Goal: Information Seeking & Learning: Find specific fact

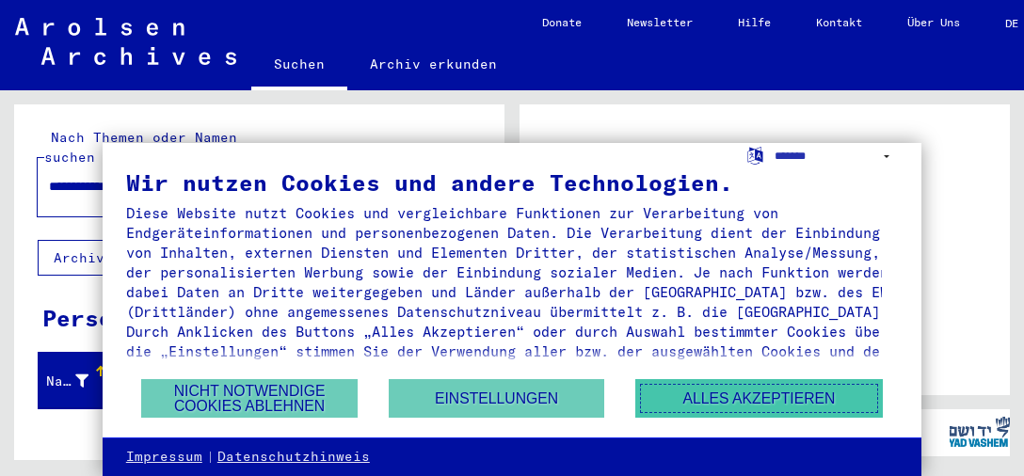
click at [720, 386] on button "Alles akzeptieren" at bounding box center [758, 398] width 247 height 39
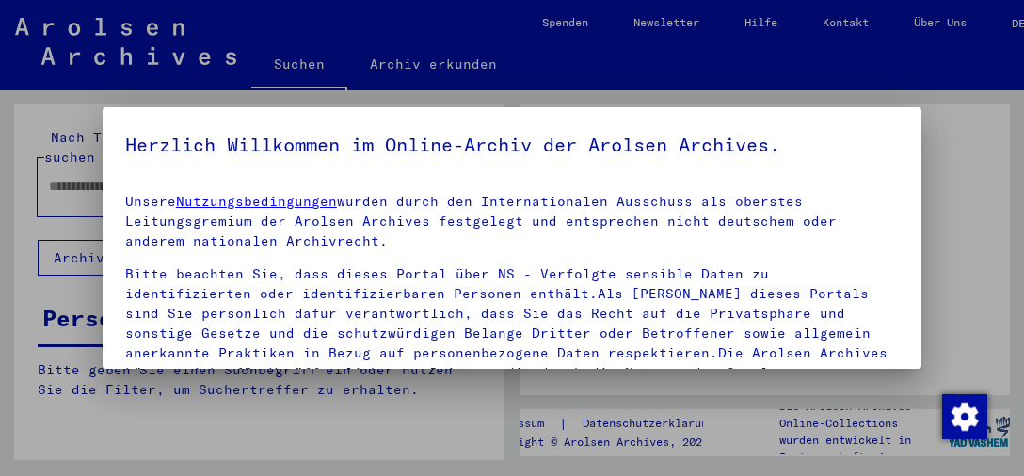
type input "**********"
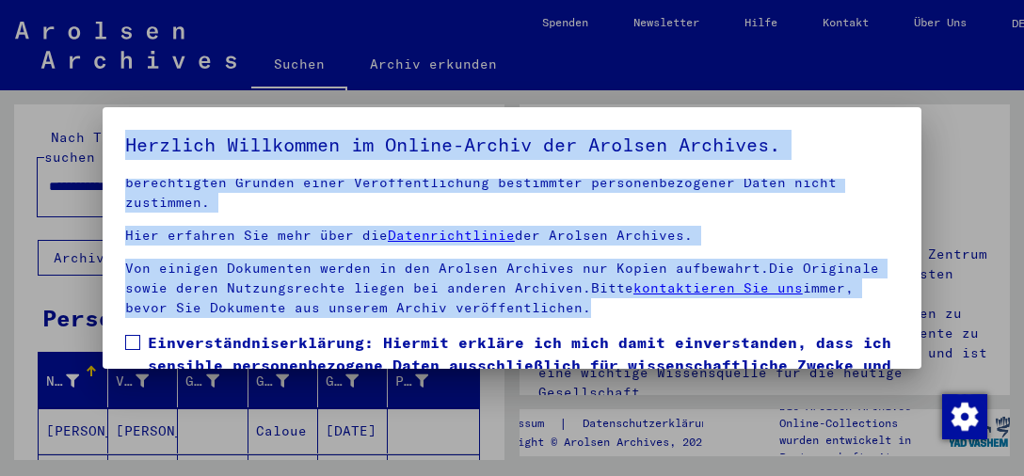
scroll to position [141, 0]
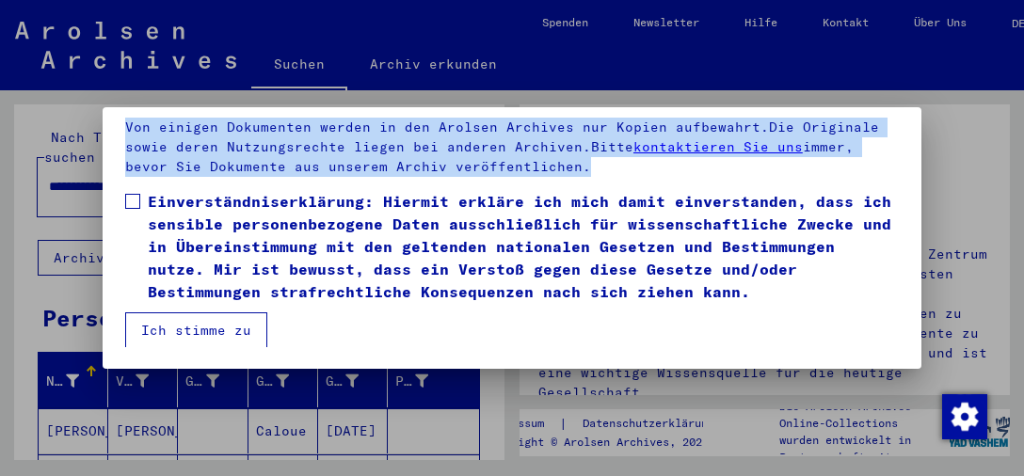
click at [133, 199] on span at bounding box center [132, 201] width 15 height 15
click at [158, 327] on button "Ich stimme zu" at bounding box center [196, 330] width 142 height 36
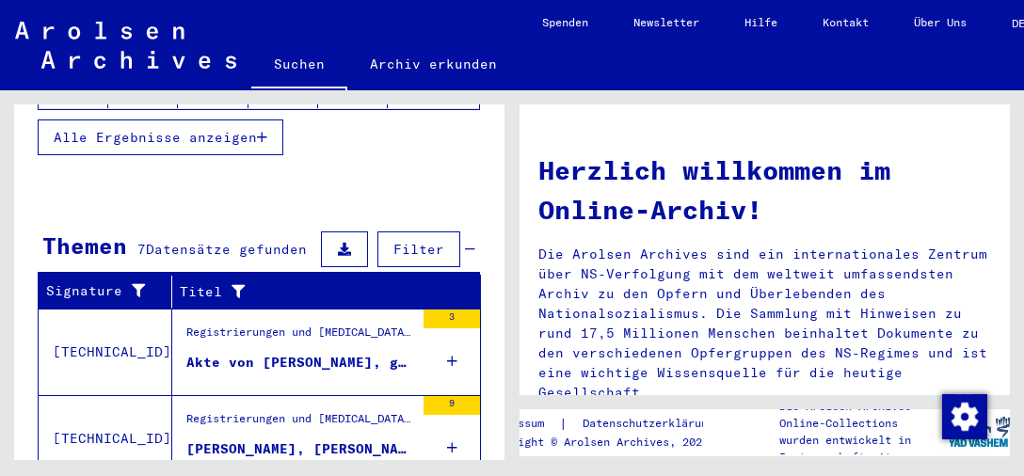
scroll to position [619, 0]
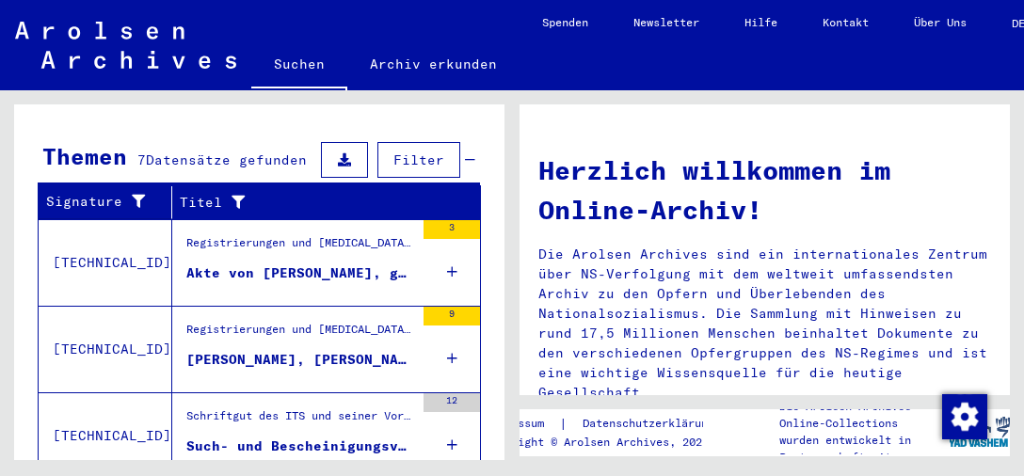
click at [504, 295] on div "**********" at bounding box center [256, 275] width 512 height 370
click at [504, 288] on div "**********" at bounding box center [256, 275] width 512 height 370
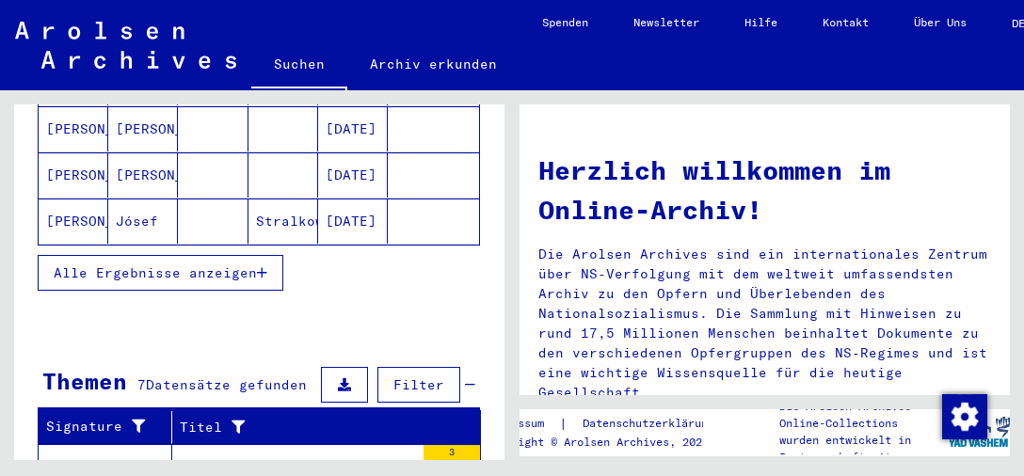
scroll to position [377, 0]
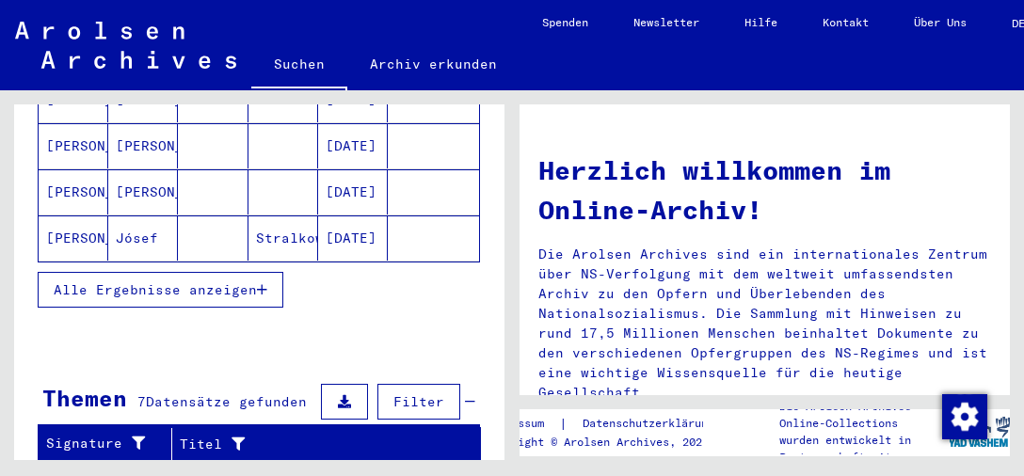
click at [252, 281] on span "Alle Ergebnisse anzeigen" at bounding box center [155, 289] width 203 height 17
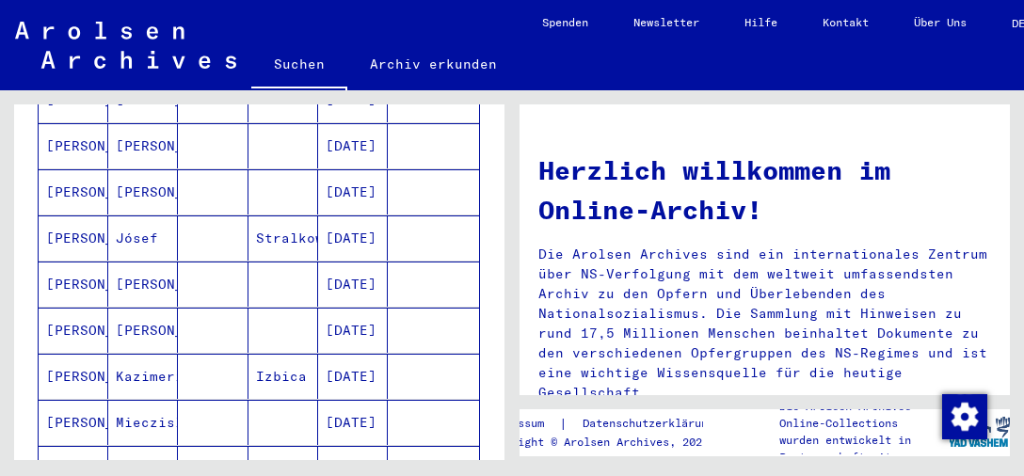
click at [130, 354] on mat-cell "Kazimerirz" at bounding box center [143, 376] width 70 height 45
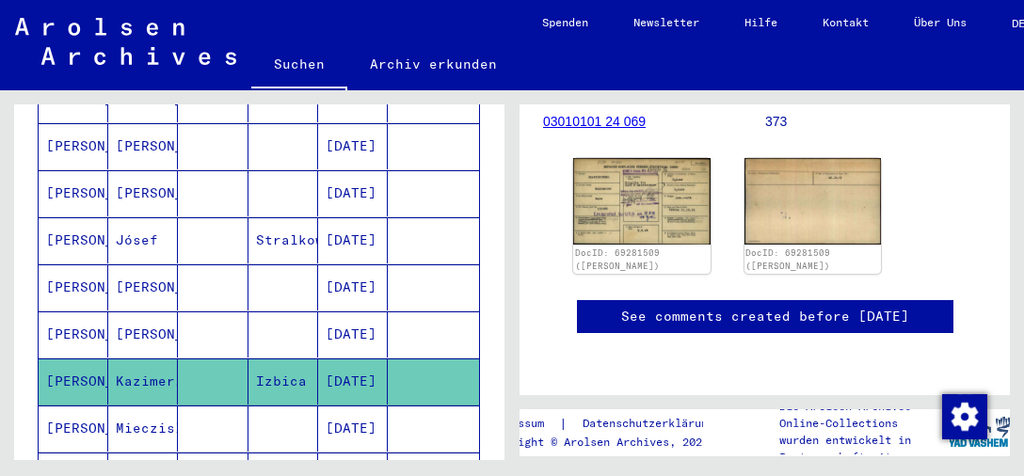
scroll to position [376, 0]
click at [646, 192] on img at bounding box center [641, 200] width 144 height 90
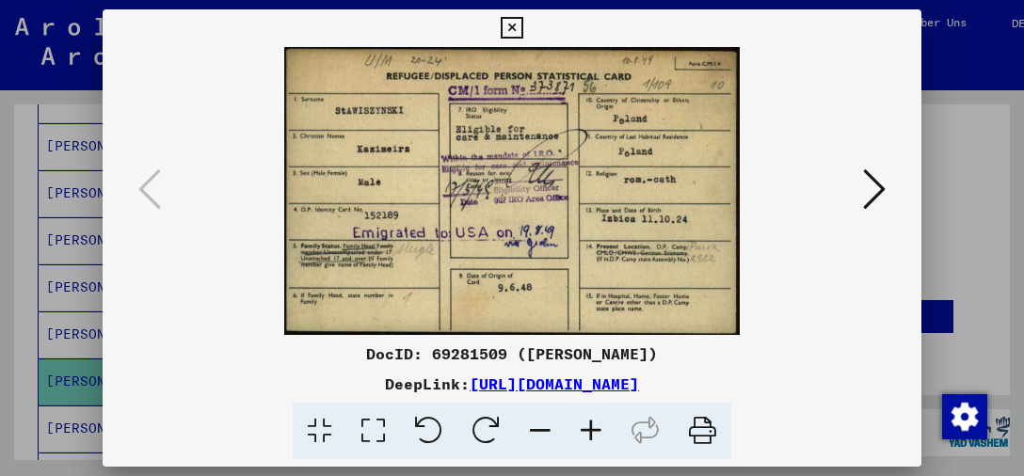
click at [869, 201] on icon at bounding box center [874, 189] width 23 height 45
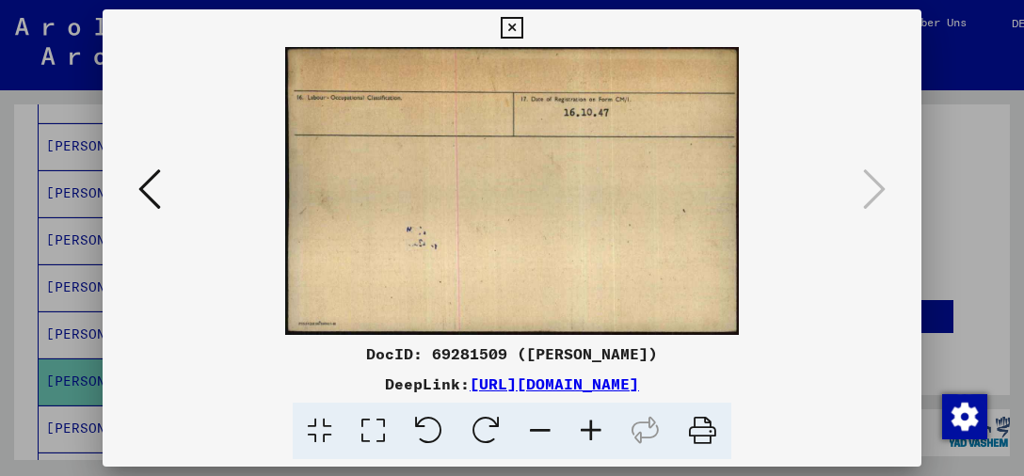
click at [134, 190] on button at bounding box center [150, 191] width 34 height 54
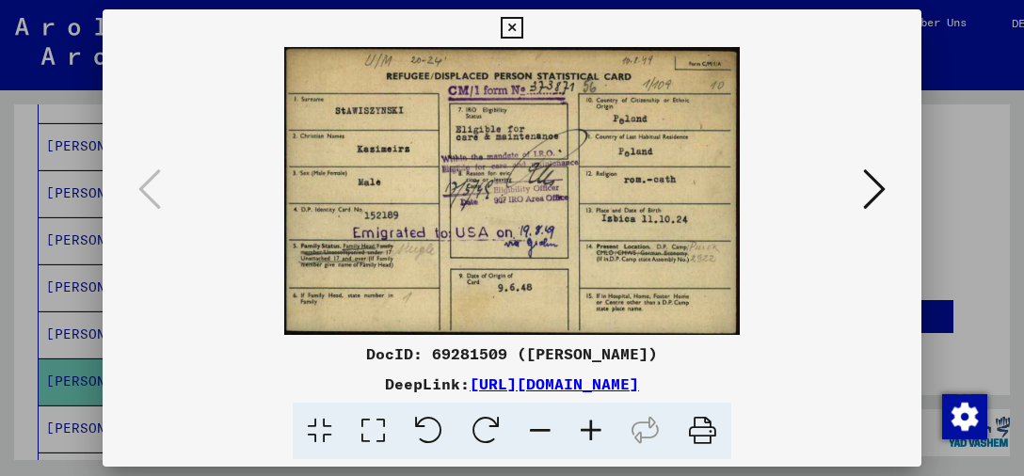
click at [522, 32] on icon at bounding box center [512, 28] width 22 height 23
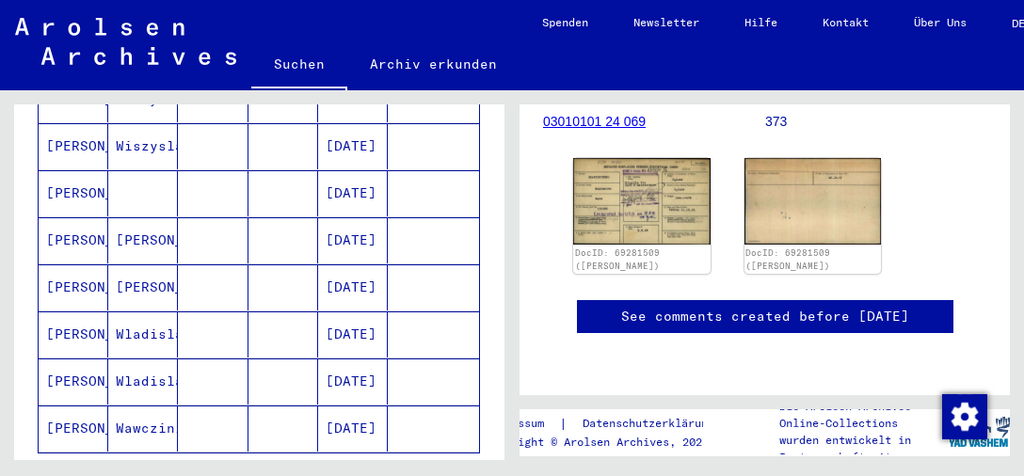
scroll to position [1226, 0]
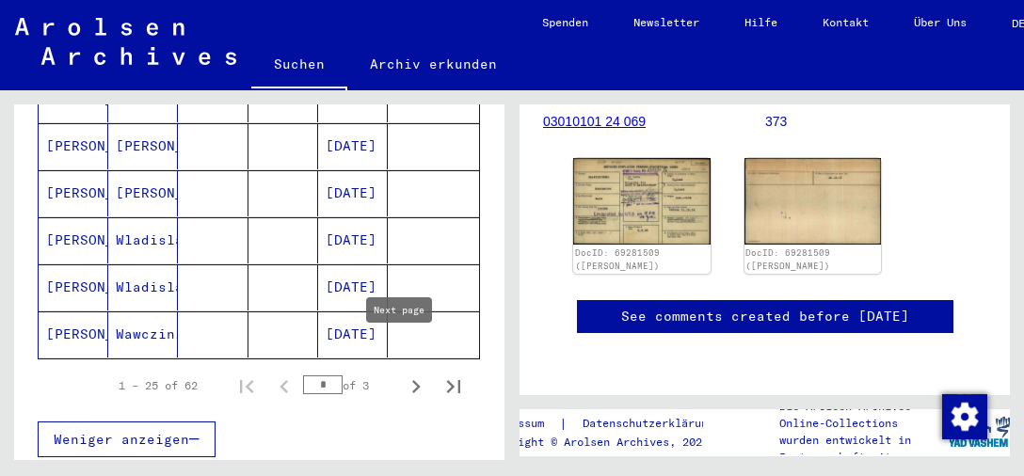
click at [403, 374] on icon "Next page" at bounding box center [416, 387] width 26 height 26
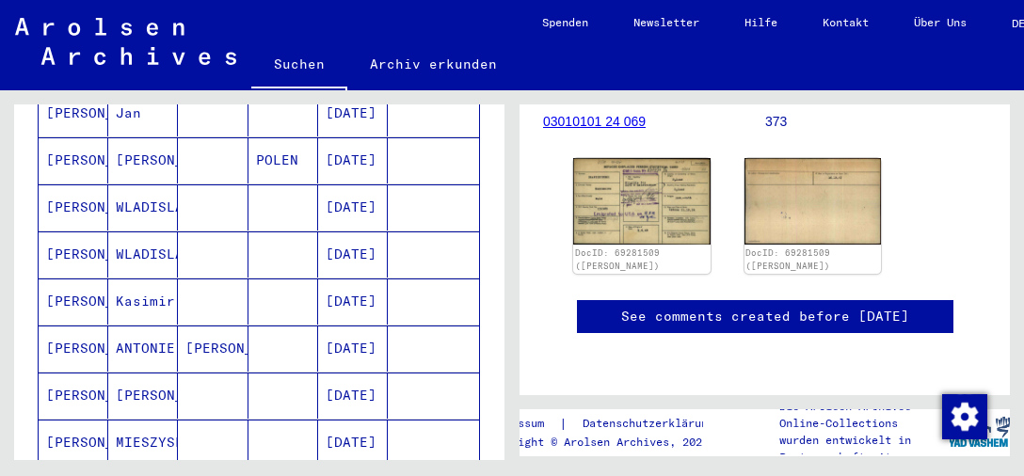
scroll to position [473, 0]
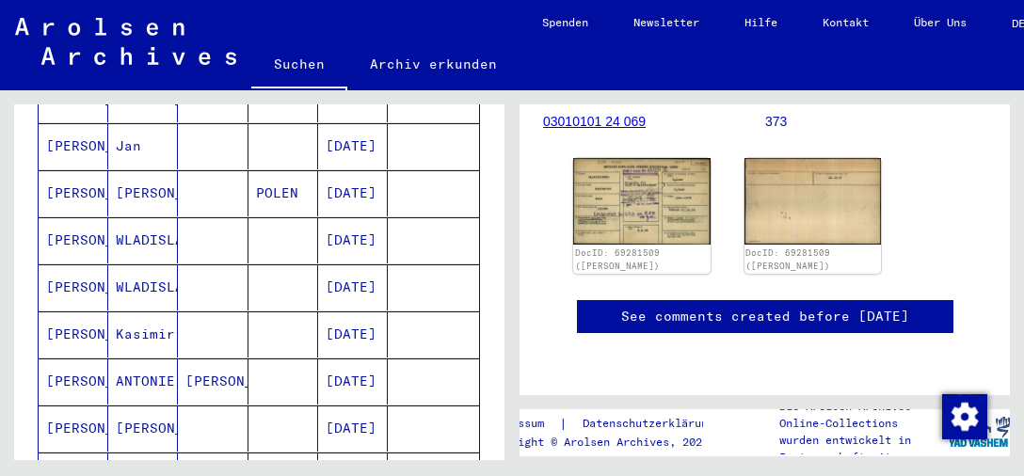
click at [147, 362] on mat-cell "ANTONIE" at bounding box center [143, 382] width 70 height 46
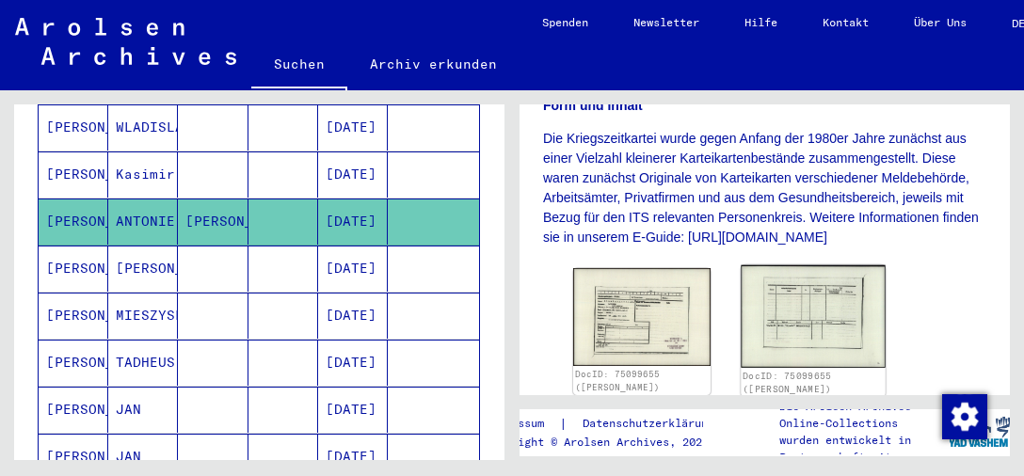
scroll to position [376, 0]
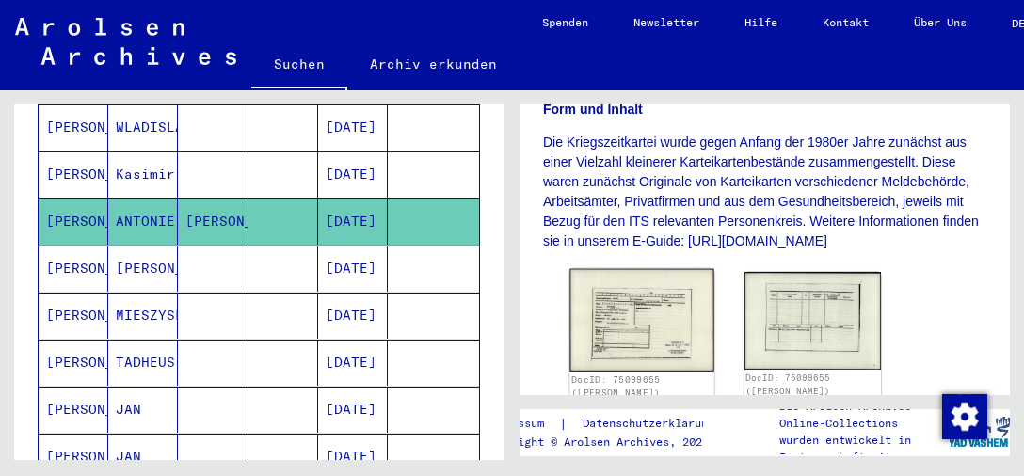
click at [660, 327] on img at bounding box center [641, 320] width 144 height 103
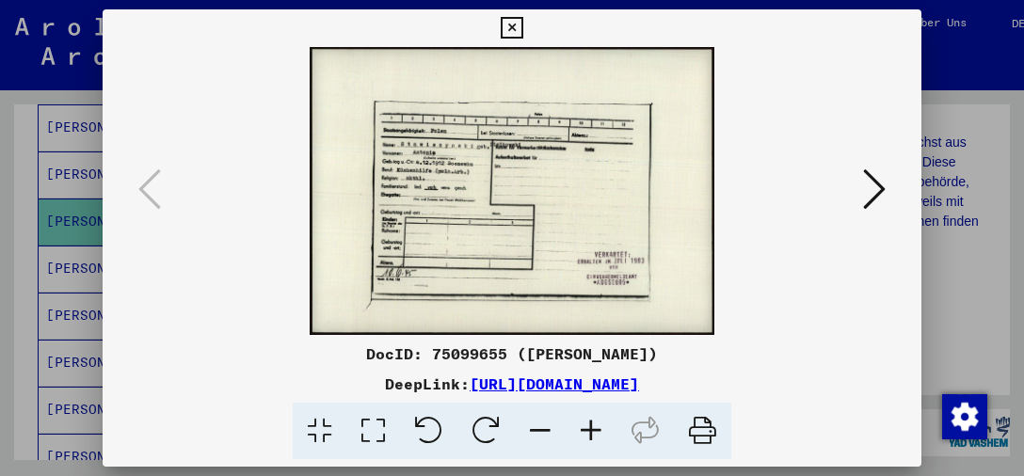
click at [522, 34] on icon at bounding box center [512, 28] width 22 height 23
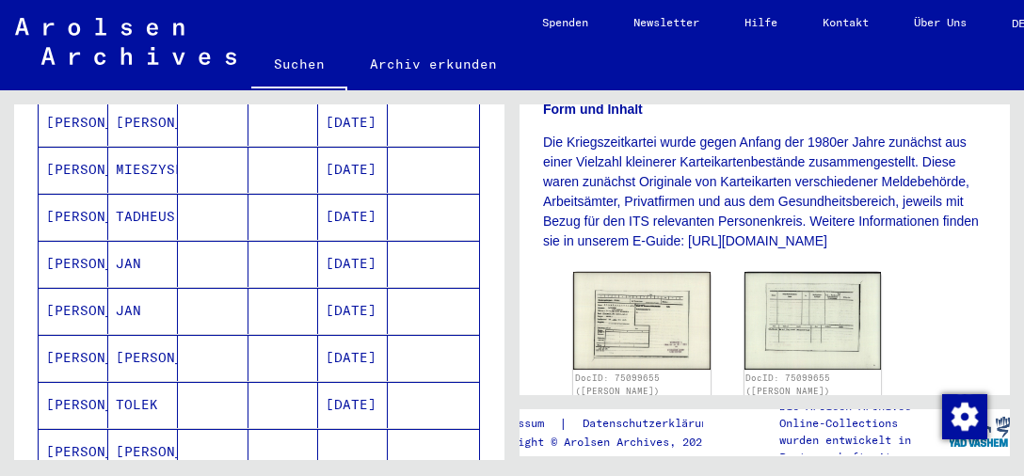
scroll to position [821, 0]
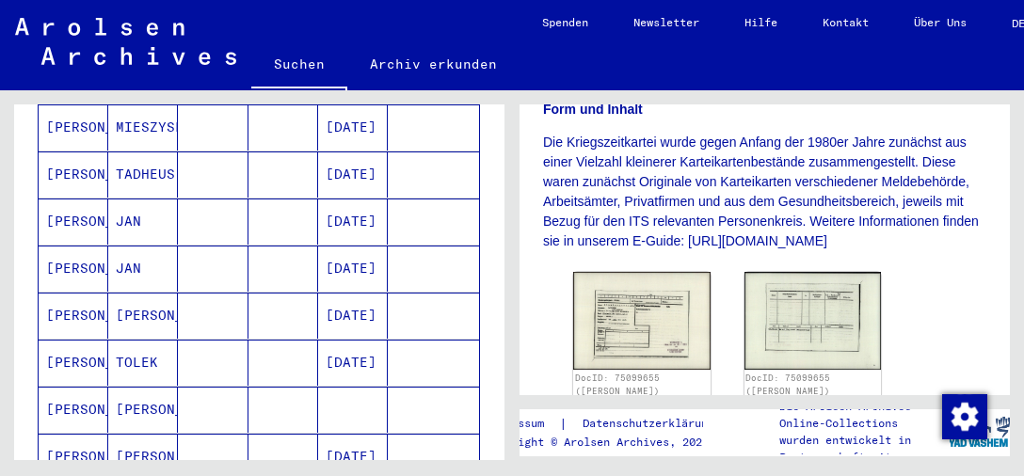
click at [123, 340] on mat-cell "TOLEK" at bounding box center [143, 363] width 70 height 46
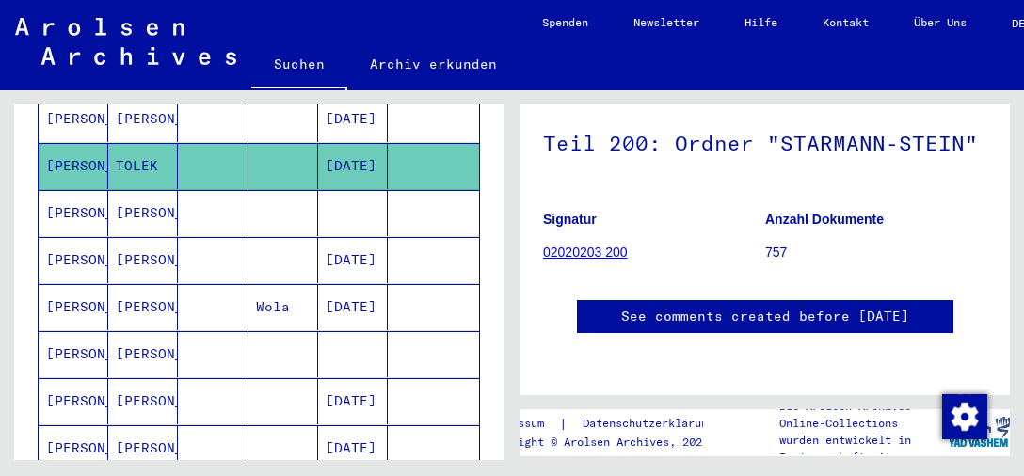
scroll to position [1343, 0]
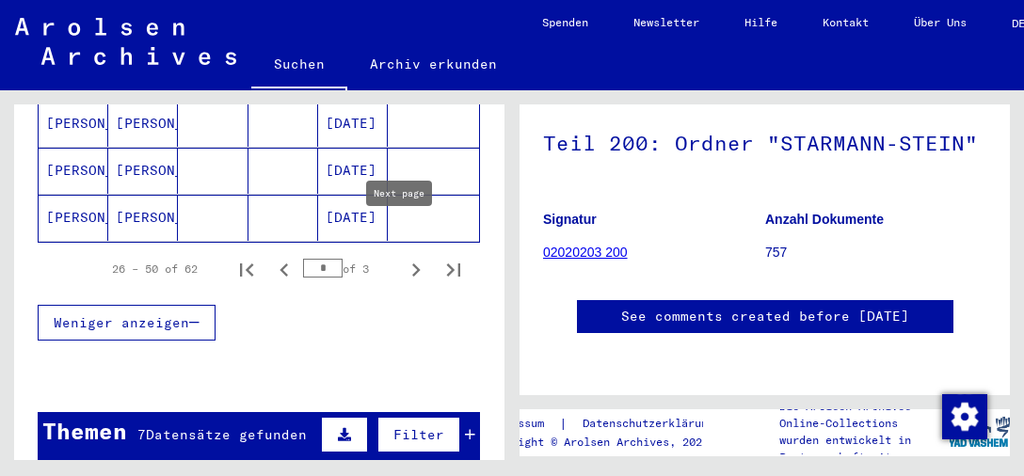
click at [403, 257] on icon "Next page" at bounding box center [416, 270] width 26 height 26
type input "*"
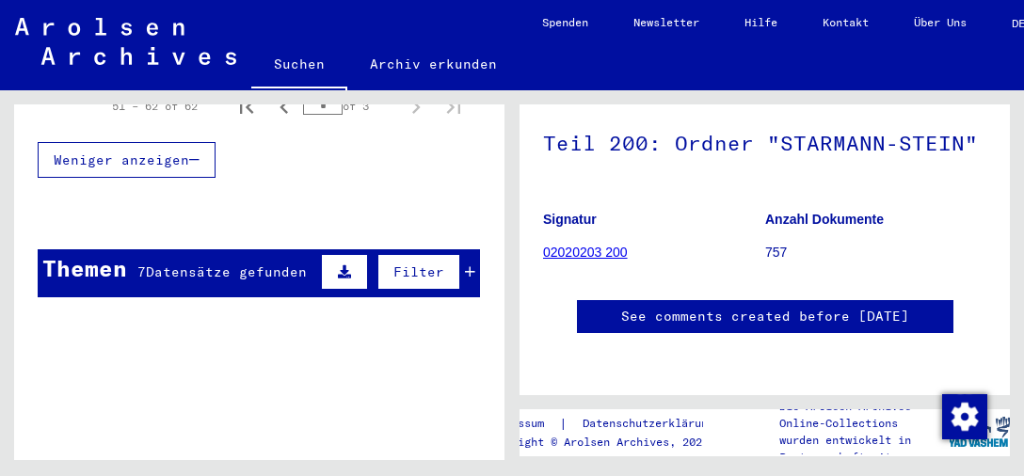
scroll to position [862, 0]
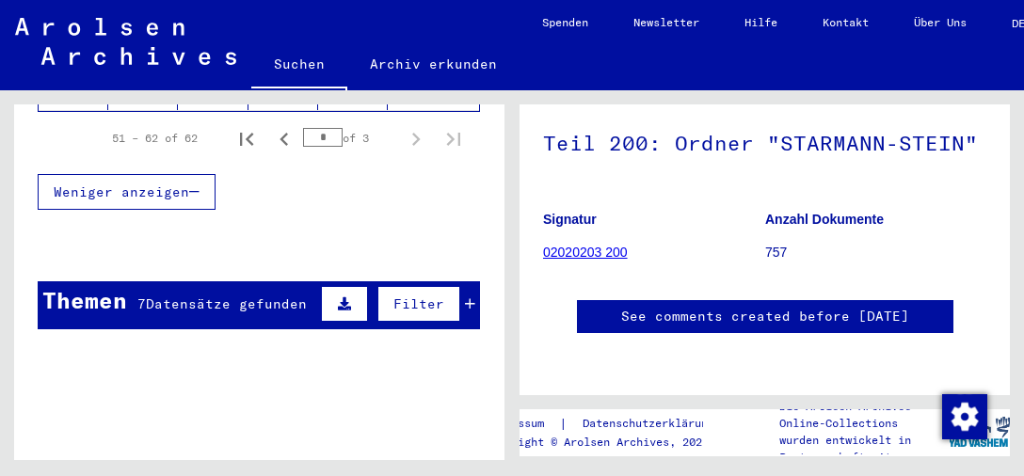
click at [508, 270] on div "**********" at bounding box center [256, 275] width 512 height 370
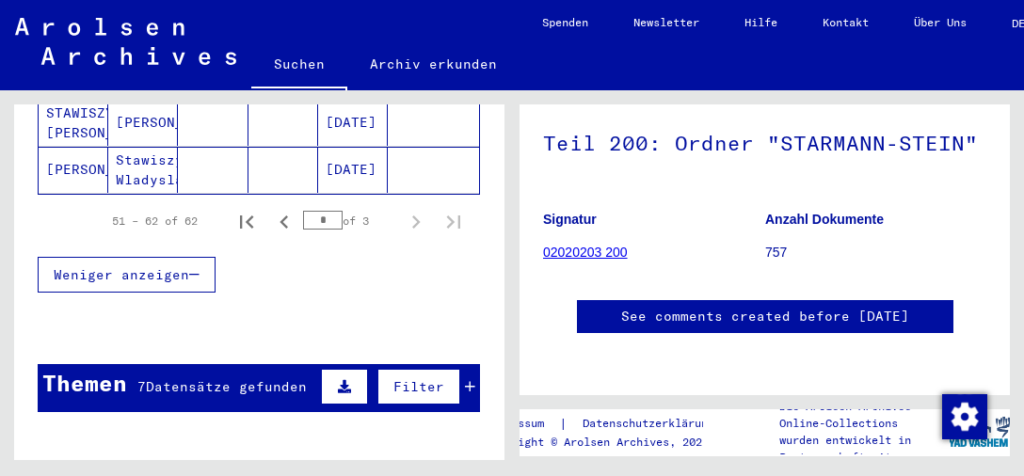
scroll to position [752, 0]
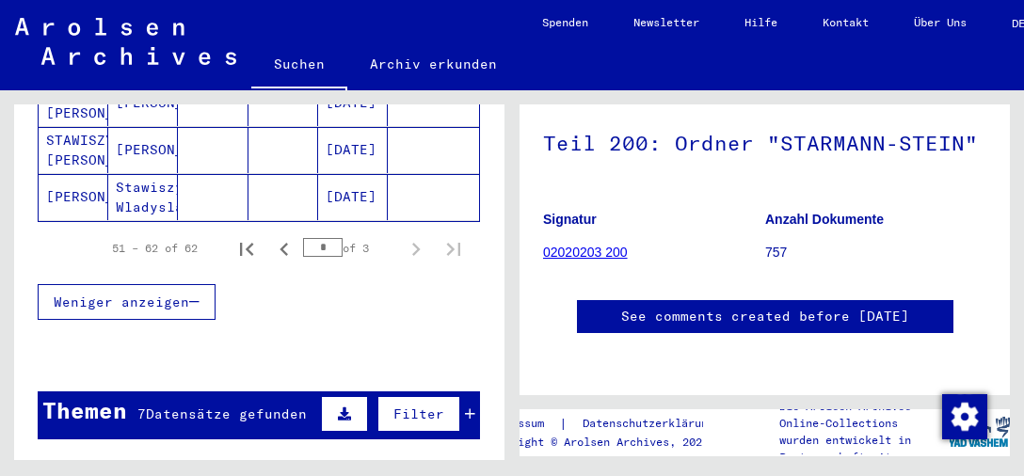
click at [504, 292] on div "**********" at bounding box center [256, 275] width 512 height 370
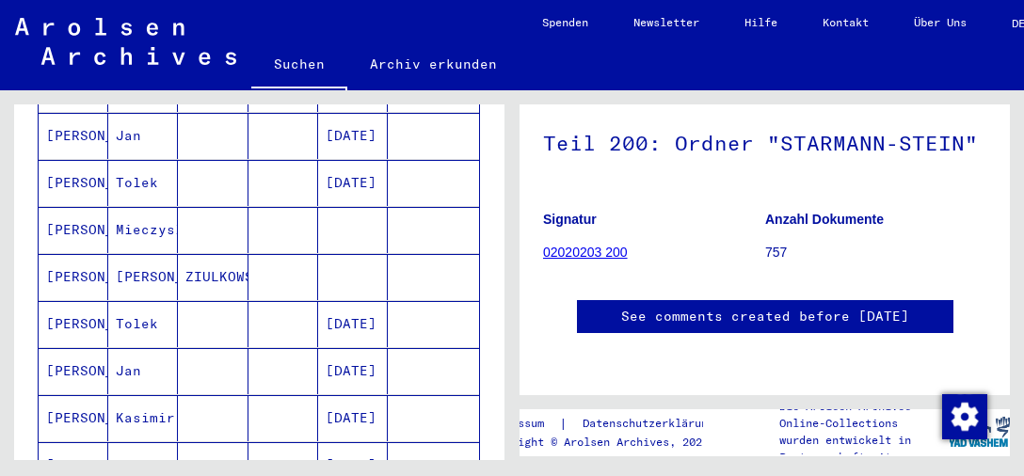
scroll to position [375, 0]
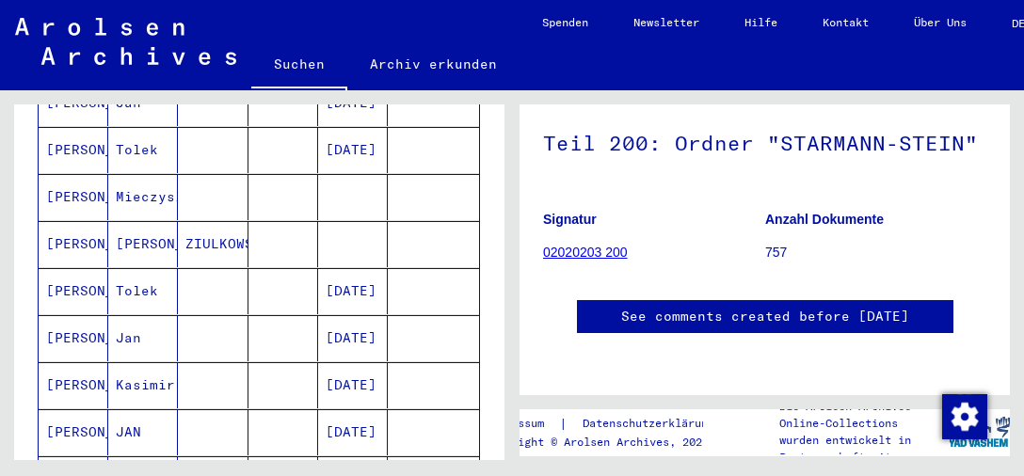
click at [147, 364] on mat-cell "Kasimir" at bounding box center [143, 385] width 70 height 46
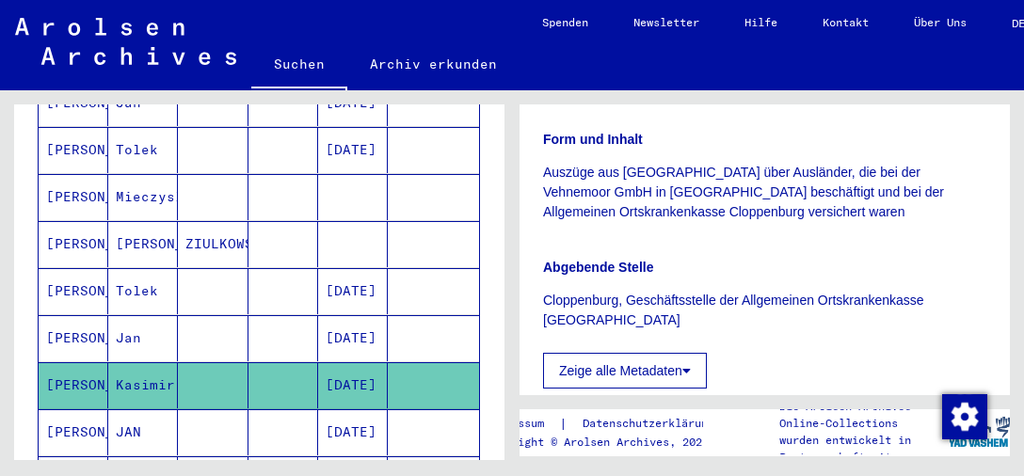
scroll to position [282, 0]
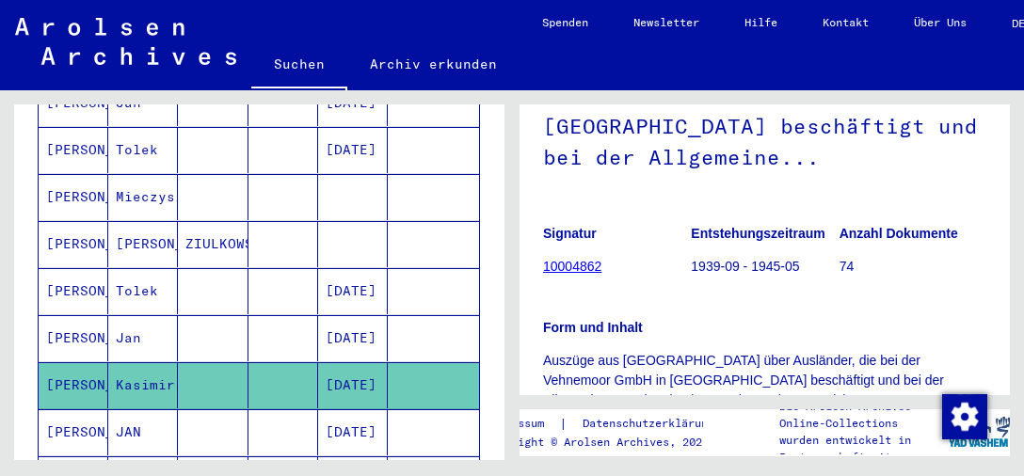
click at [576, 274] on link "10004862" at bounding box center [572, 266] width 58 height 15
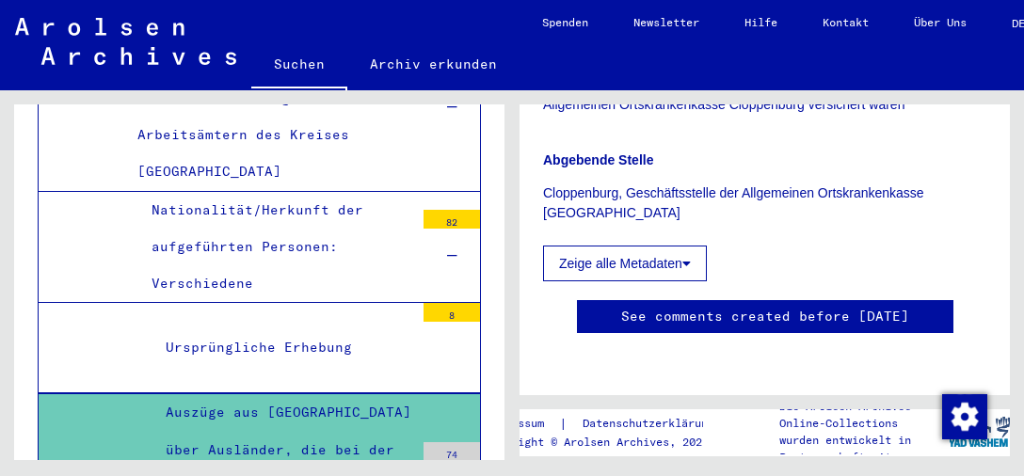
scroll to position [628, 0]
